Goal: Browse casually

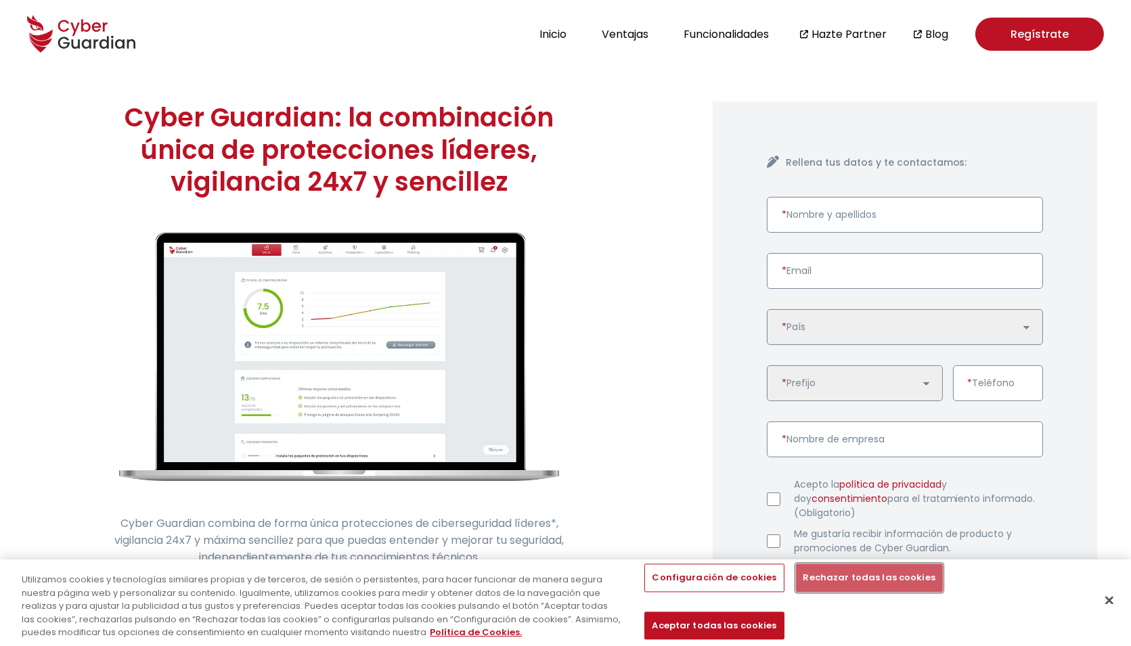
click at [830, 593] on button "Rechazar todas las cookies" at bounding box center [869, 578] width 147 height 28
